Goal: Information Seeking & Learning: Understand process/instructions

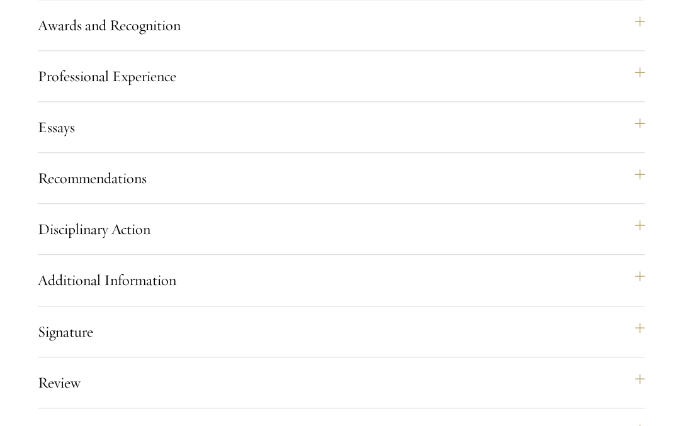
scroll to position [1515, 0]
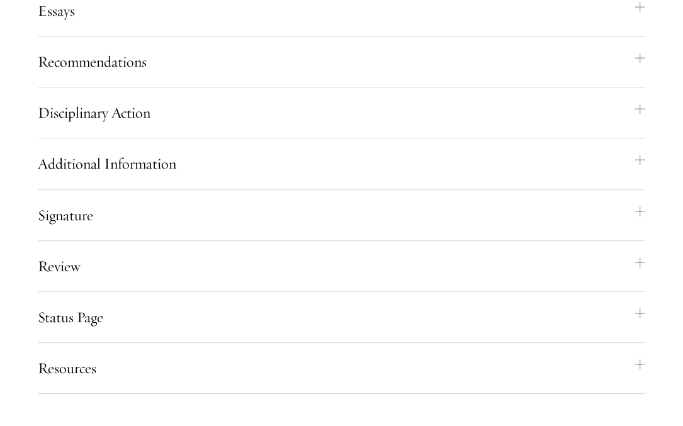
click at [150, 87] on div "Recommendations Register three recommenders by providing their names, professio…" at bounding box center [341, 67] width 607 height 41
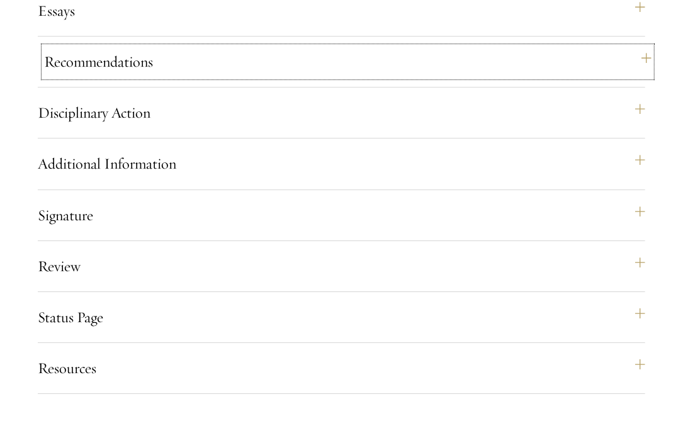
click at [145, 77] on button "Recommendations" at bounding box center [347, 62] width 607 height 30
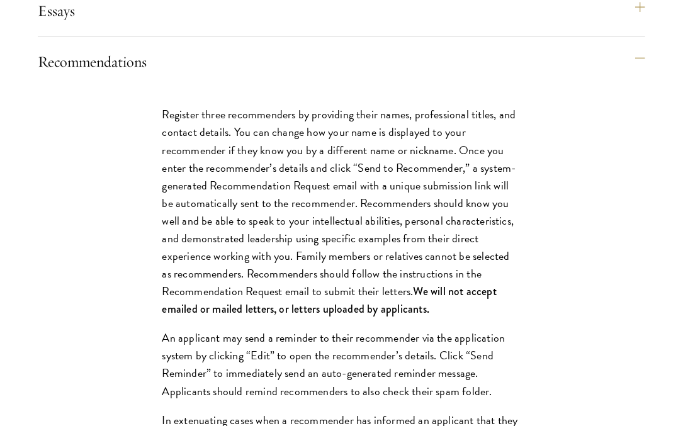
click at [408, 223] on p "Register three recommenders by providing their names, professional titles, and …" at bounding box center [341, 212] width 359 height 212
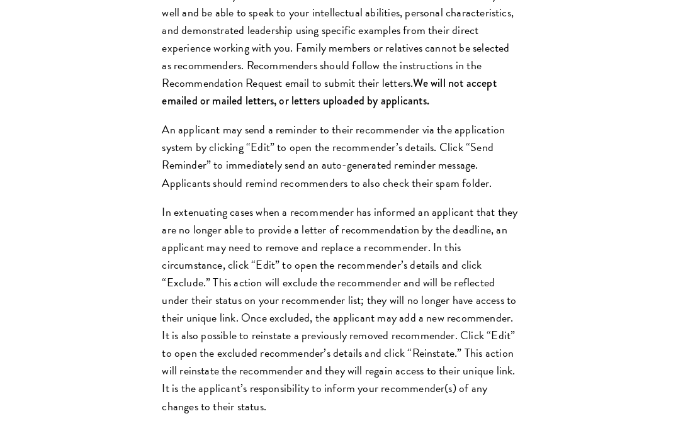
scroll to position [1748, 0]
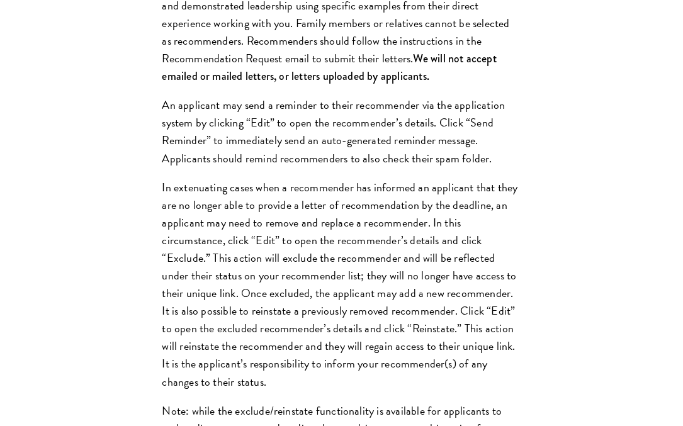
click at [415, 167] on p "An applicant may send a reminder to their recommender via the application syste…" at bounding box center [341, 131] width 359 height 71
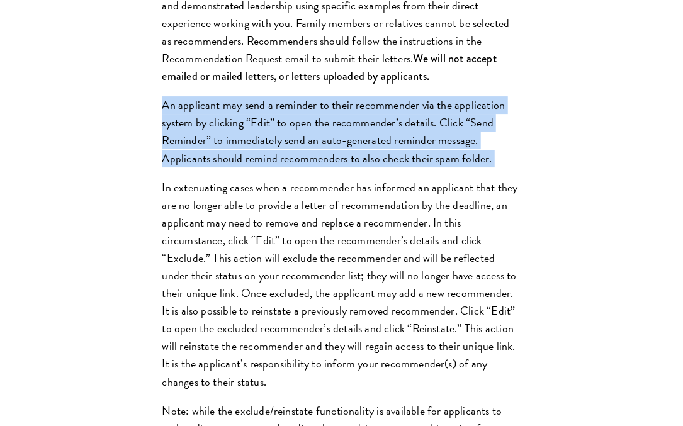
click at [415, 167] on p "An applicant may send a reminder to their recommender via the application syste…" at bounding box center [341, 131] width 359 height 71
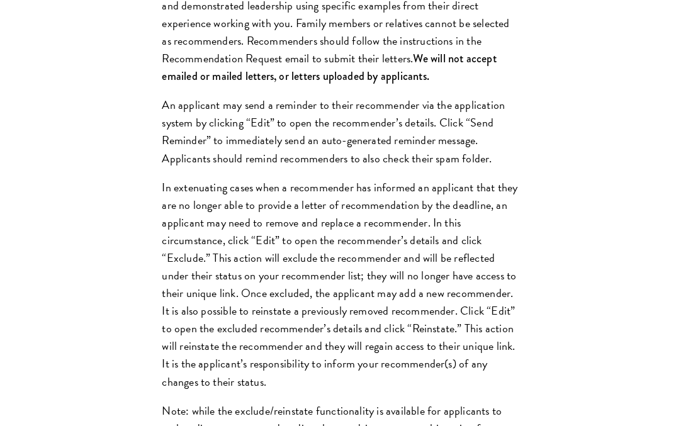
click at [415, 217] on p "In extenuating cases when a recommender has informed an applicant that they are…" at bounding box center [341, 285] width 359 height 212
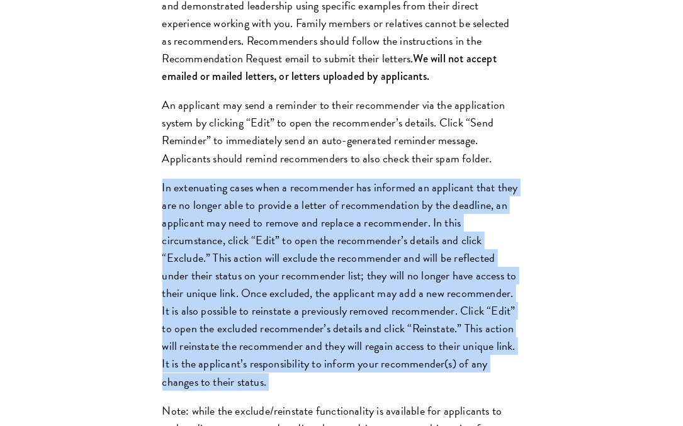
click at [415, 217] on p "In extenuating cases when a recommender has informed an applicant that they are…" at bounding box center [341, 285] width 359 height 212
click at [416, 238] on p "In extenuating cases when a recommender has informed an applicant that they are…" at bounding box center [341, 285] width 359 height 212
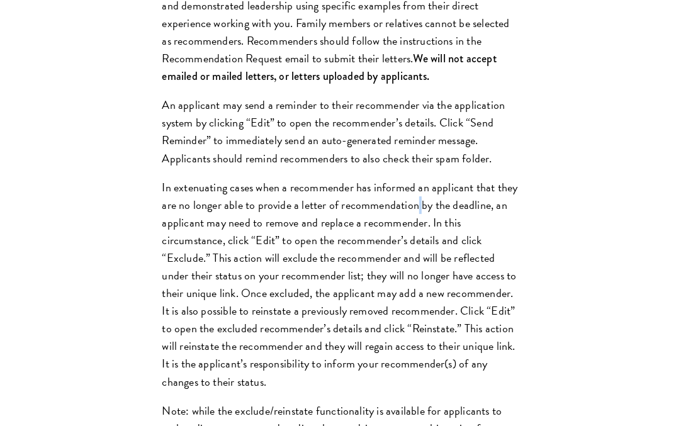
click at [416, 238] on p "In extenuating cases when a recommender has informed an applicant that they are…" at bounding box center [341, 285] width 359 height 212
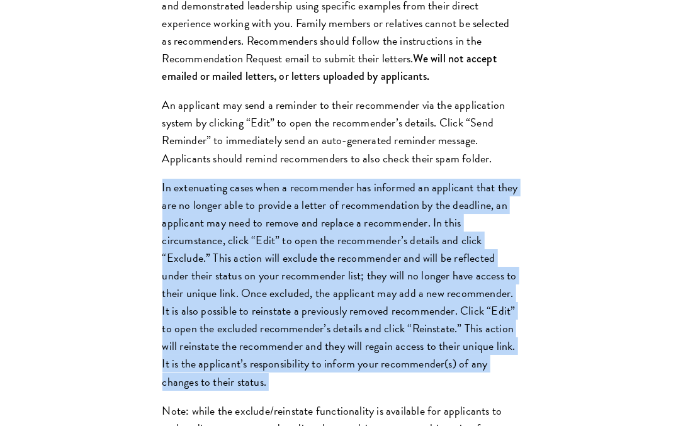
click at [416, 238] on p "In extenuating cases when a recommender has informed an applicant that they are…" at bounding box center [341, 285] width 359 height 212
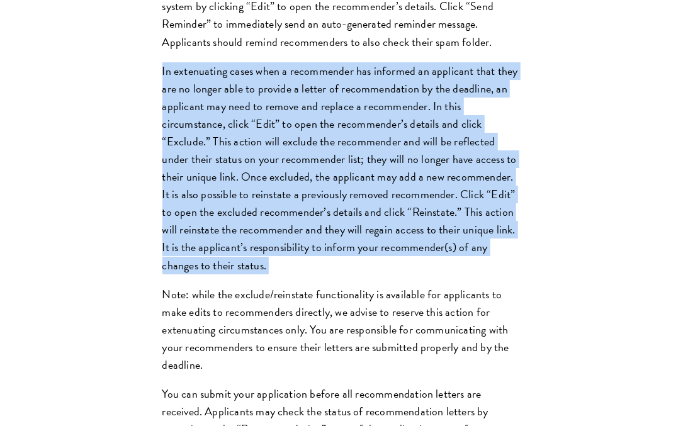
click at [421, 261] on p "In extenuating cases when a recommender has informed an applicant that they are…" at bounding box center [341, 168] width 359 height 212
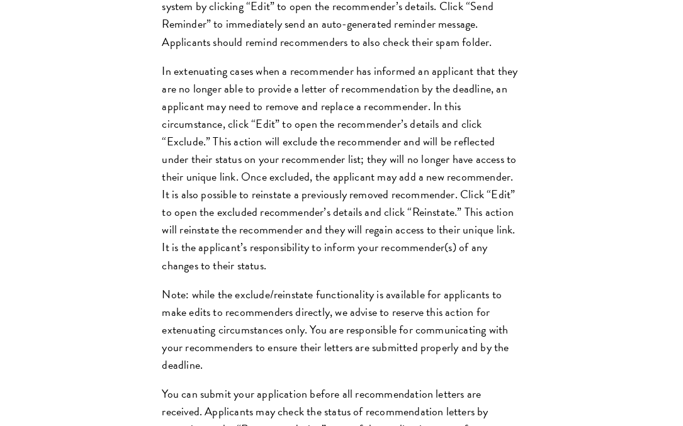
scroll to position [1982, 0]
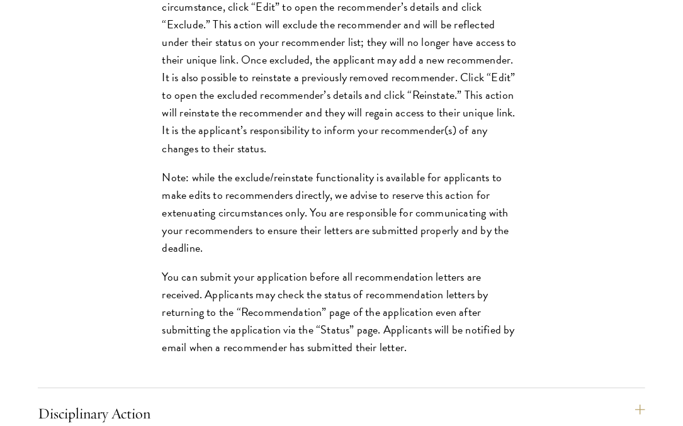
click at [286, 257] on p "Note: while the exclude/reinstate functionality is available for applicants to …" at bounding box center [341, 213] width 359 height 88
